Goal: Navigation & Orientation: Understand site structure

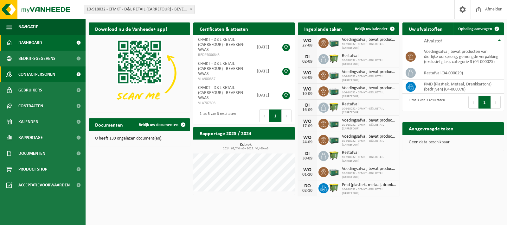
click at [78, 74] on span at bounding box center [78, 75] width 14 height 16
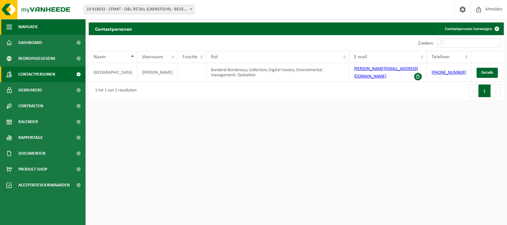
click at [9, 26] on span "button" at bounding box center [9, 27] width 6 height 16
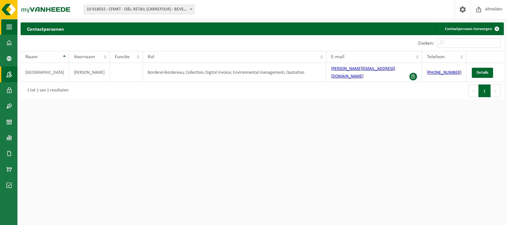
click at [9, 26] on span "button" at bounding box center [9, 27] width 6 height 16
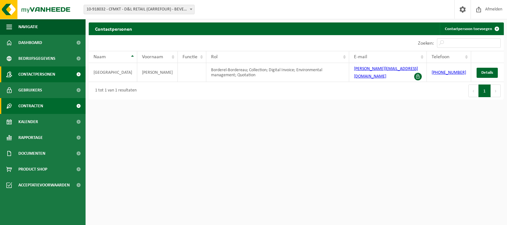
click at [41, 106] on span "Contracten" at bounding box center [30, 106] width 25 height 16
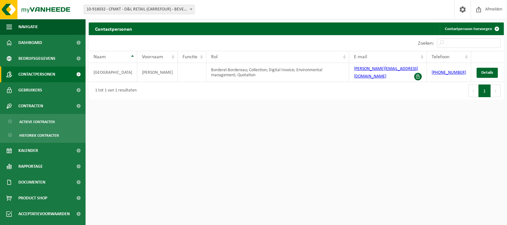
click at [191, 9] on b at bounding box center [191, 10] width 3 height 2
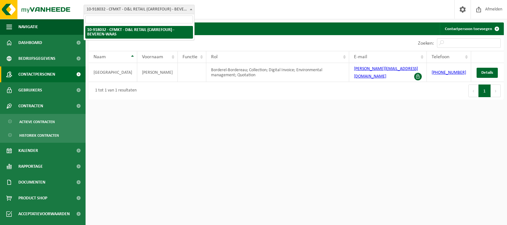
drag, startPoint x: 226, startPoint y: 156, endPoint x: 168, endPoint y: 126, distance: 65.5
click at [214, 154] on html "Vestiging: 10-918032 - CFMKT - D&L RETAIL (CARREFOUR) - BEVEREN-WAAS 10-918032 …" at bounding box center [253, 112] width 507 height 225
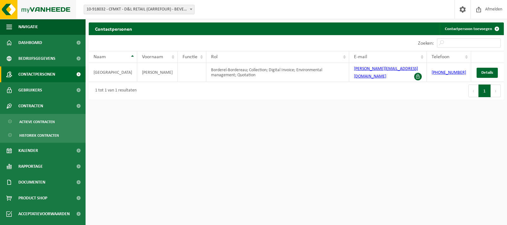
click at [56, 6] on img at bounding box center [38, 9] width 76 height 19
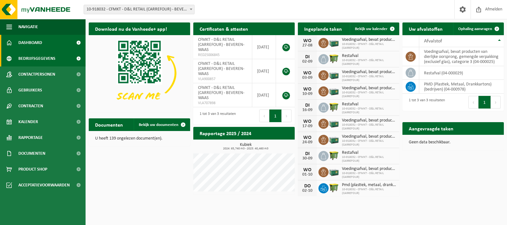
click at [79, 59] on span at bounding box center [78, 59] width 14 height 16
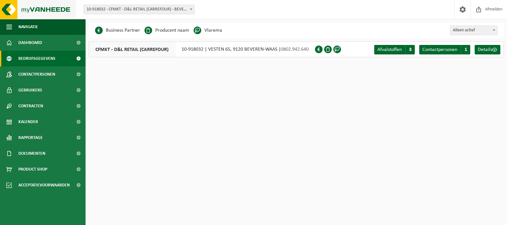
click at [38, 10] on img at bounding box center [38, 9] width 76 height 19
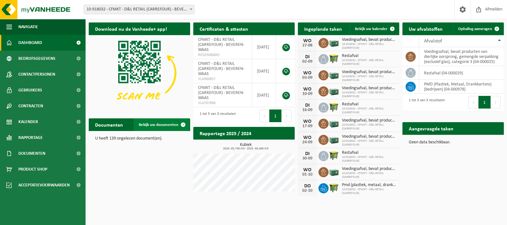
click at [183, 123] on span at bounding box center [183, 125] width 13 height 13
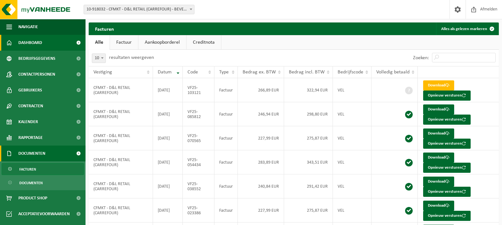
click at [58, 40] on link "Dashboard" at bounding box center [43, 43] width 86 height 16
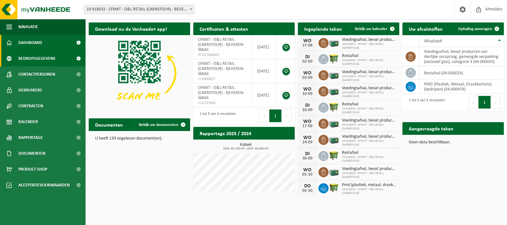
click at [50, 60] on span "Bedrijfsgegevens" at bounding box center [36, 59] width 37 height 16
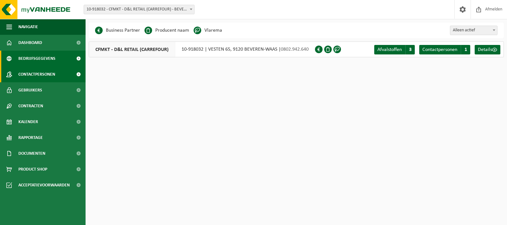
click at [41, 73] on span "Contactpersonen" at bounding box center [36, 75] width 37 height 16
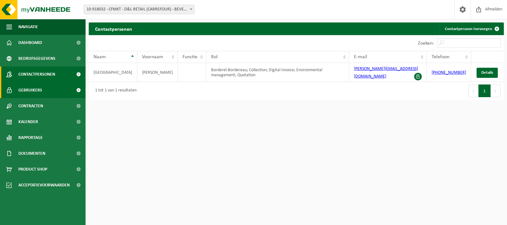
click at [40, 91] on span "Gebruikers" at bounding box center [30, 90] width 24 height 16
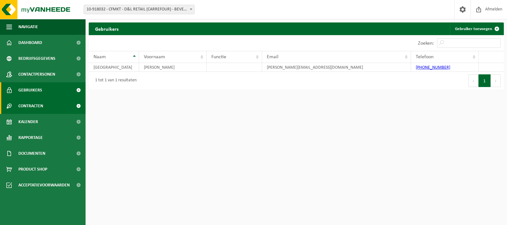
click at [51, 108] on link "Contracten" at bounding box center [43, 106] width 86 height 16
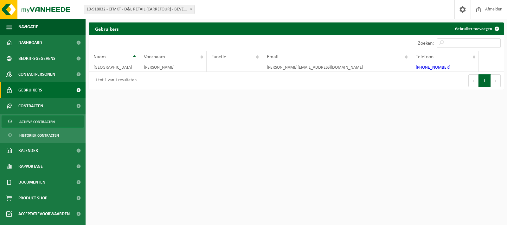
click at [44, 122] on span "Actieve contracten" at bounding box center [37, 122] width 36 height 12
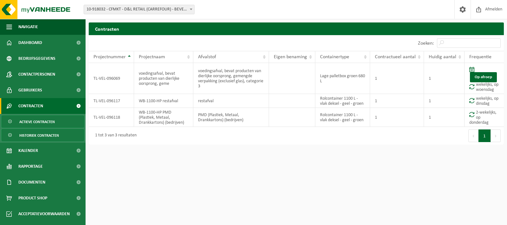
click at [42, 134] on span "Historiek contracten" at bounding box center [39, 136] width 40 height 12
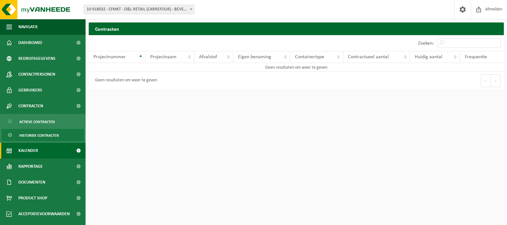
click at [46, 152] on link "Kalender" at bounding box center [43, 151] width 86 height 16
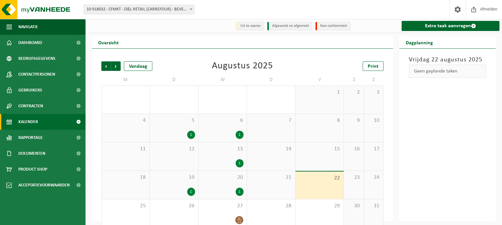
scroll to position [10, 0]
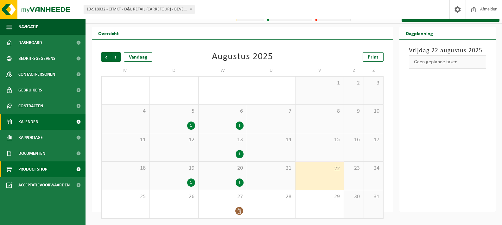
click at [41, 170] on span "Product Shop" at bounding box center [32, 170] width 29 height 16
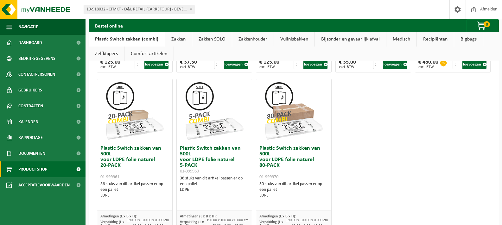
scroll to position [447, 0]
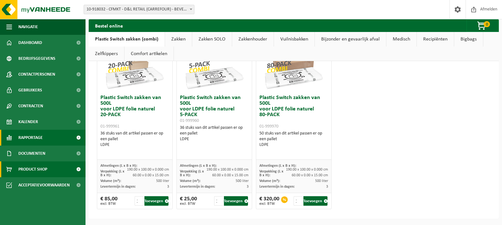
click at [58, 138] on link "Rapportage" at bounding box center [43, 138] width 86 height 16
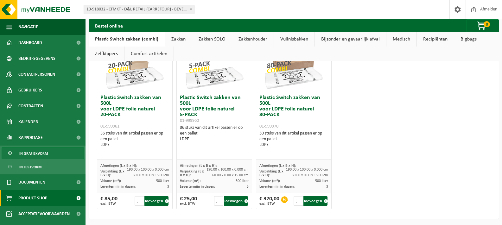
click at [56, 152] on link "In grafiekvorm" at bounding box center [43, 153] width 82 height 12
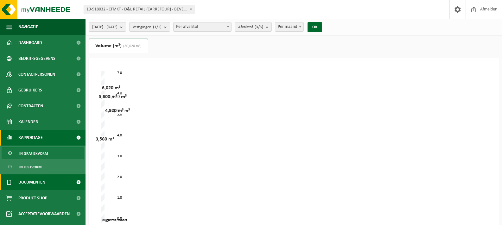
click at [55, 182] on link "Documenten" at bounding box center [43, 183] width 86 height 16
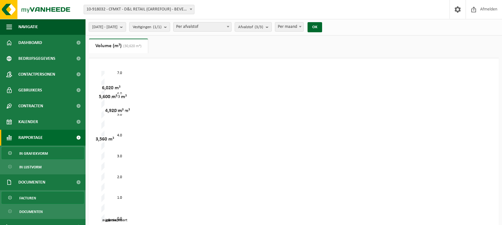
click at [59, 197] on link "Facturen" at bounding box center [43, 198] width 82 height 12
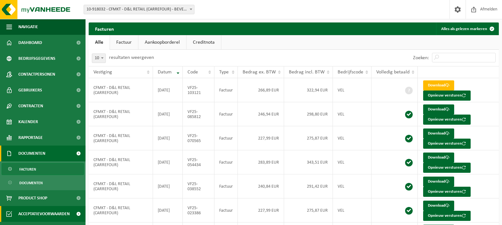
click at [65, 215] on span "Acceptatievoorwaarden" at bounding box center [43, 214] width 51 height 16
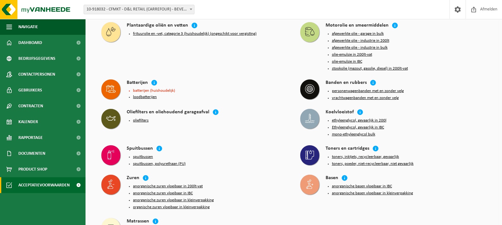
scroll to position [614, 0]
